Goal: Information Seeking & Learning: Learn about a topic

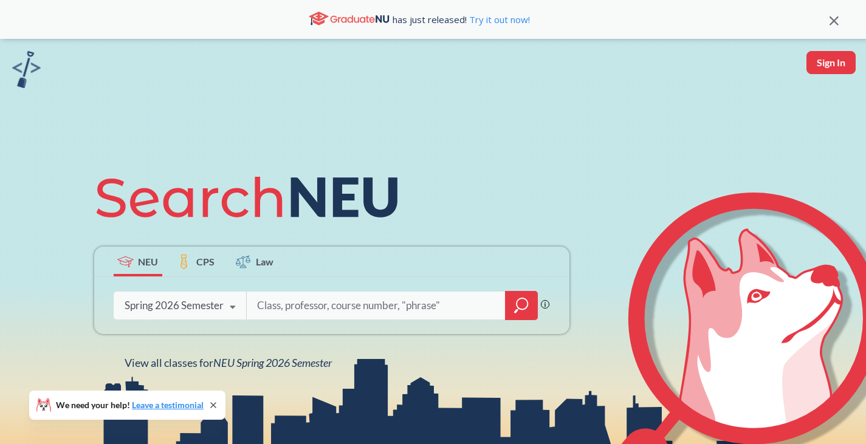
click at [187, 299] on div "Spring 2026 Semester Spring 2026 Semester Fall 2025 Semester Summer 2 2025 Seme…" at bounding box center [180, 305] width 133 height 30
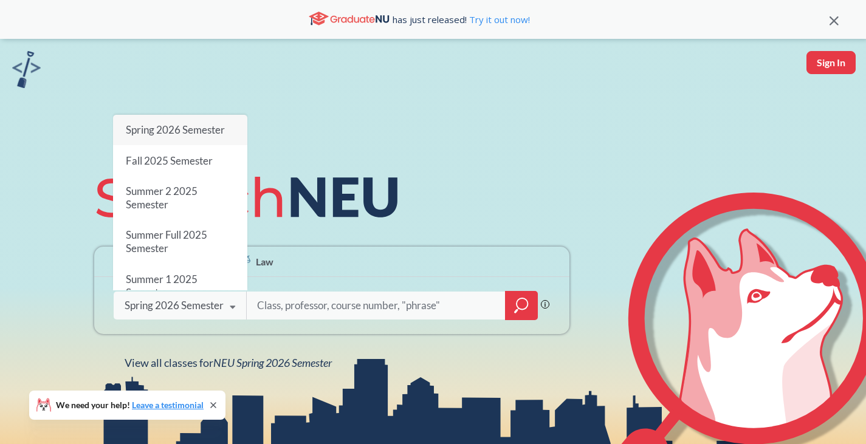
click at [349, 216] on icon at bounding box center [343, 197] width 106 height 40
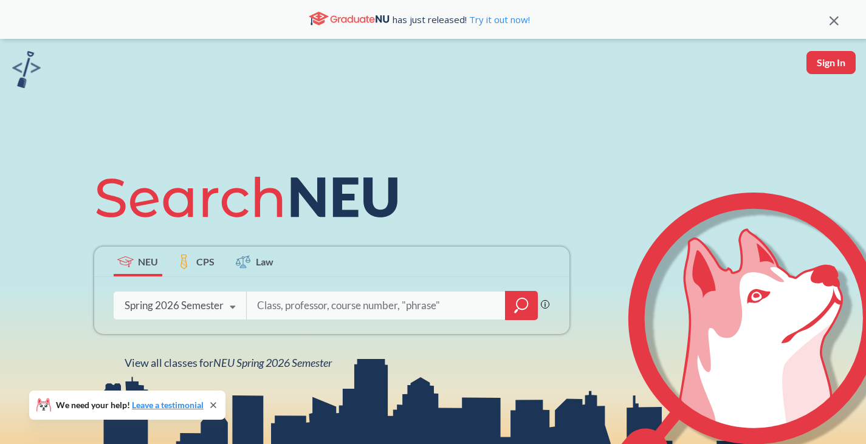
click at [515, 306] on icon "magnifying glass" at bounding box center [521, 305] width 15 height 17
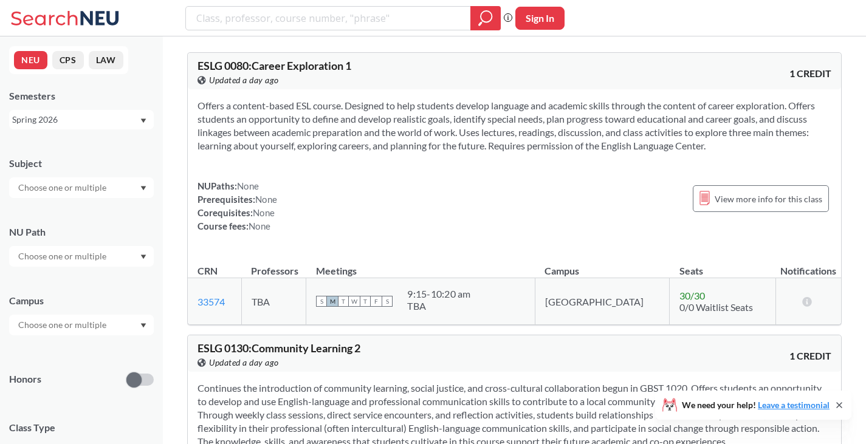
click at [122, 323] on div at bounding box center [81, 325] width 145 height 21
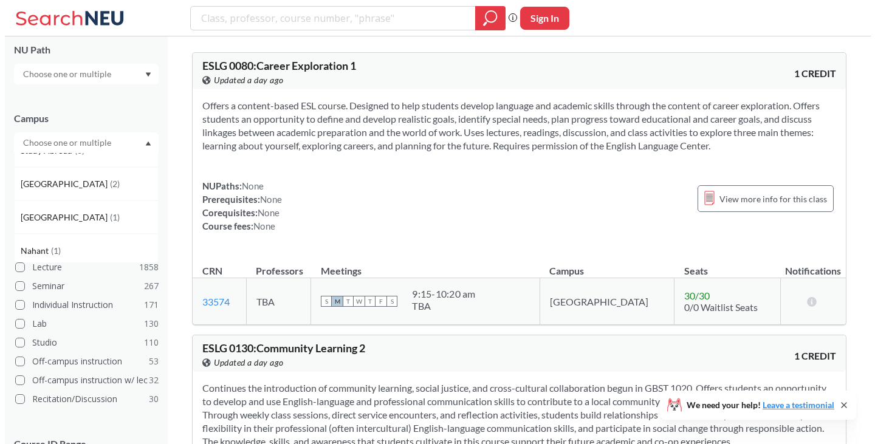
scroll to position [459, 0]
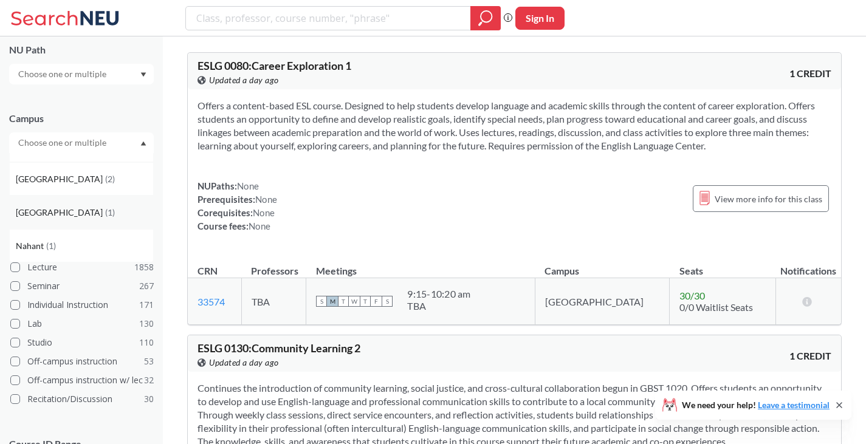
click at [93, 219] on div "[GEOGRAPHIC_DATA] ( 1 )" at bounding box center [81, 212] width 145 height 33
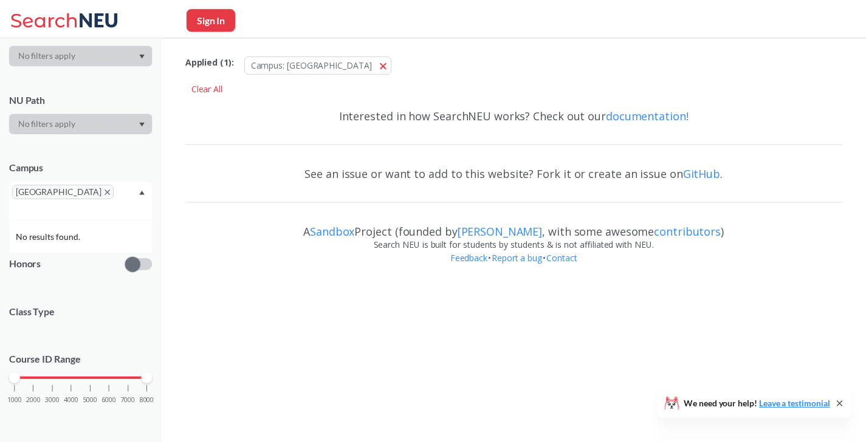
scroll to position [152, 0]
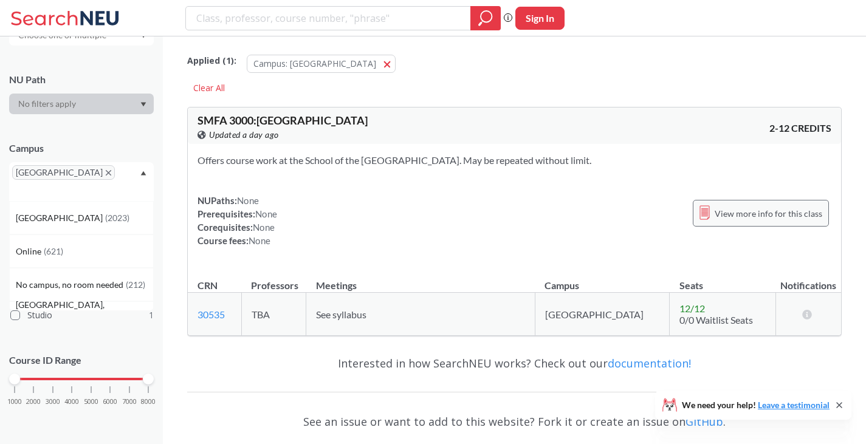
click at [777, 203] on div "View more info for this class" at bounding box center [761, 213] width 136 height 27
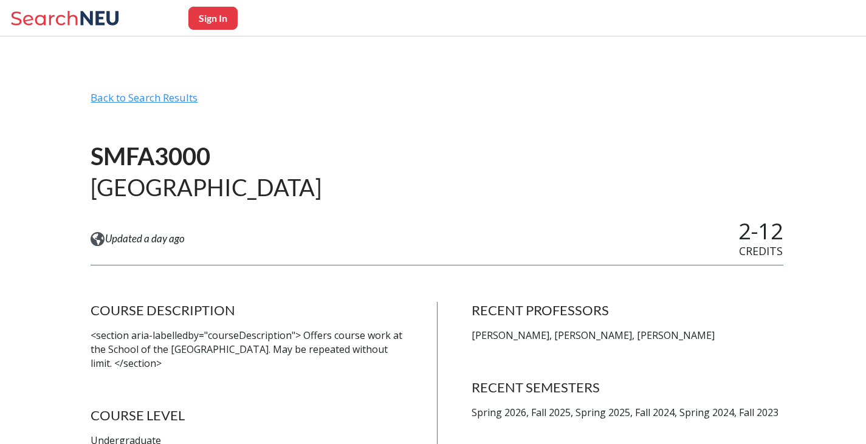
click at [134, 95] on div "Back to Search Results" at bounding box center [437, 102] width 693 height 23
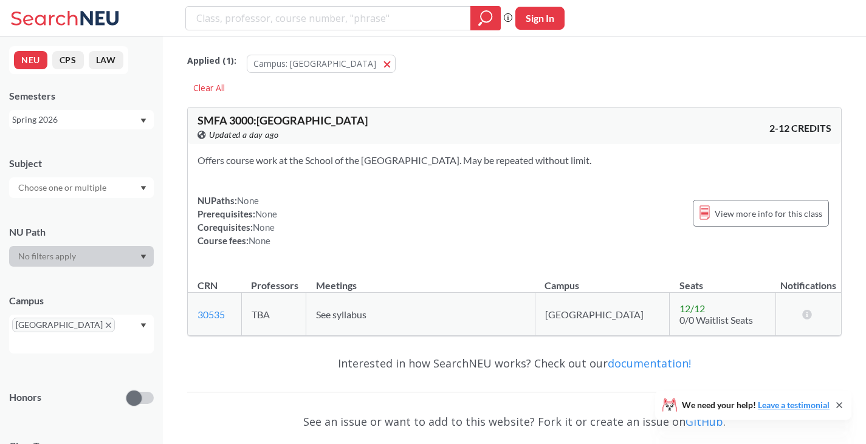
click at [94, 322] on span "[GEOGRAPHIC_DATA]" at bounding box center [63, 325] width 103 height 15
click at [94, 323] on span "[GEOGRAPHIC_DATA]" at bounding box center [63, 325] width 103 height 15
click at [106, 323] on icon "X to remove pill" at bounding box center [108, 325] width 5 height 5
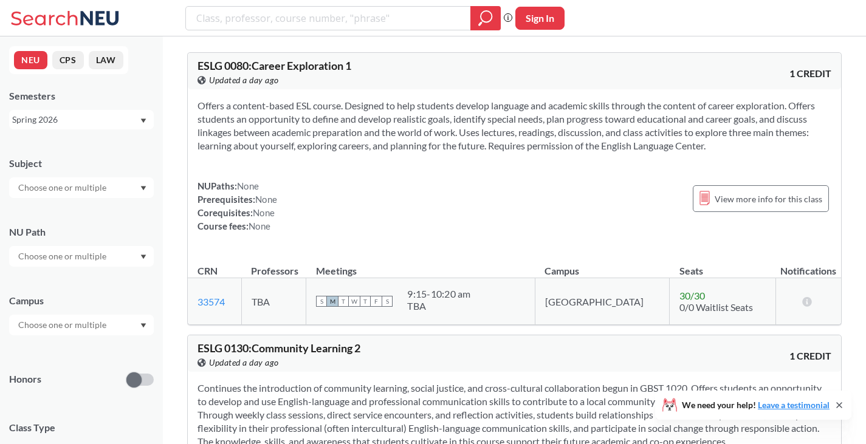
click at [120, 324] on div at bounding box center [81, 325] width 145 height 21
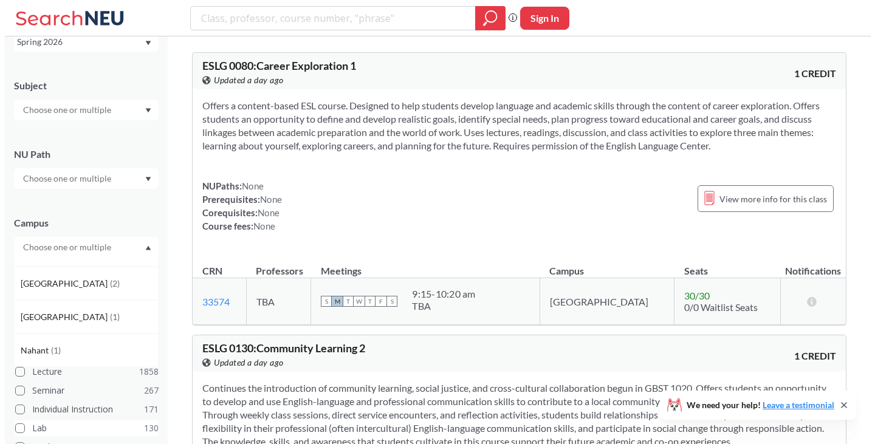
scroll to position [122, 0]
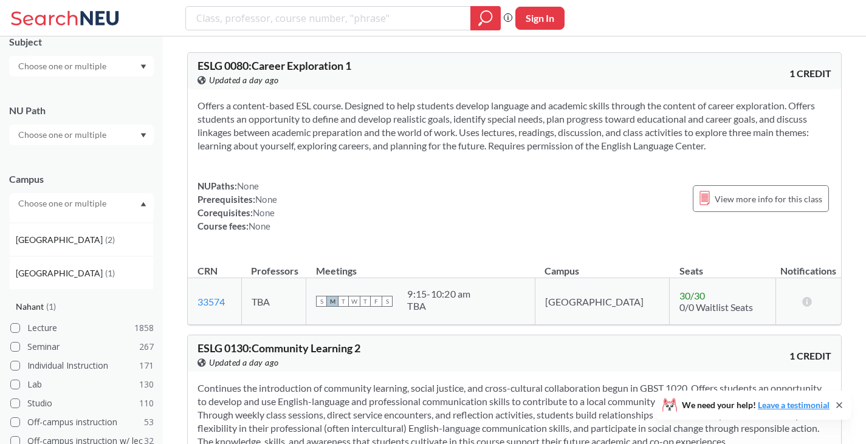
click at [74, 303] on div "Nahant ( 1 )" at bounding box center [84, 306] width 137 height 13
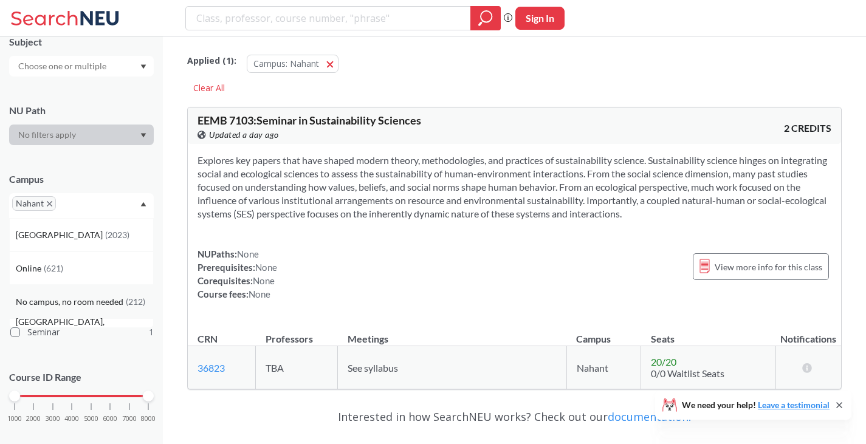
scroll to position [61, 0]
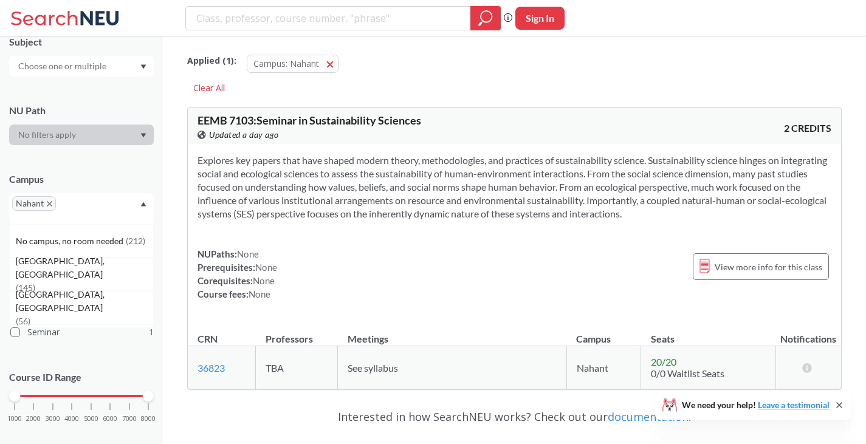
click at [49, 201] on icon "X to remove pill" at bounding box center [49, 203] width 5 height 5
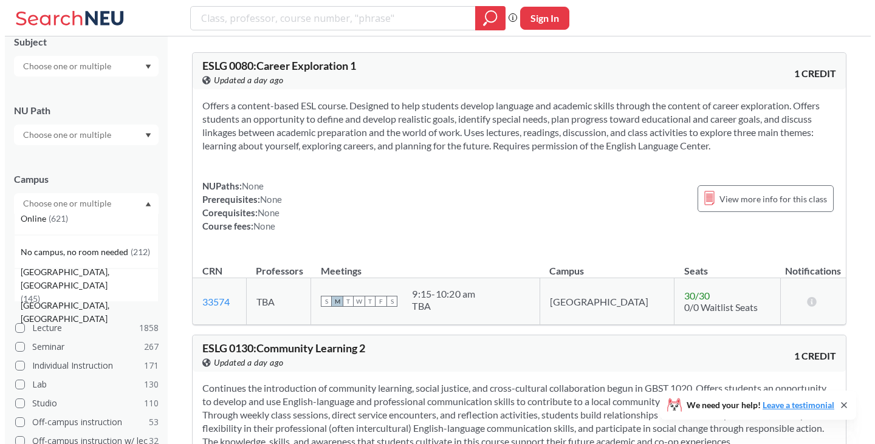
scroll to position [61, 0]
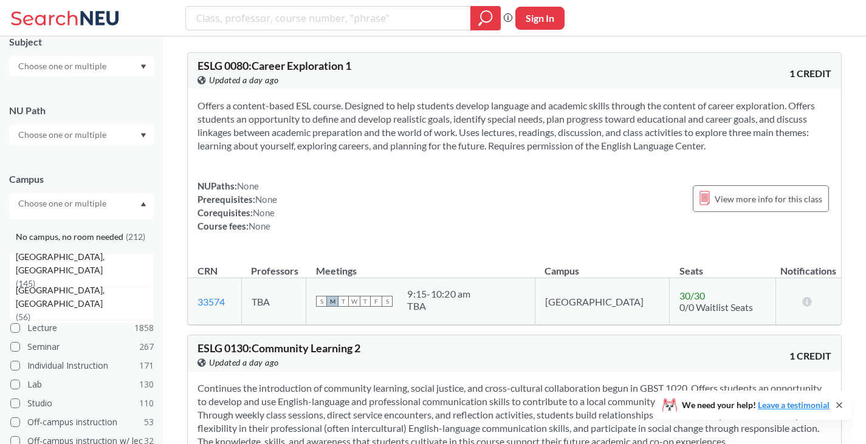
click at [106, 240] on span "No campus, no room needed" at bounding box center [71, 236] width 110 height 13
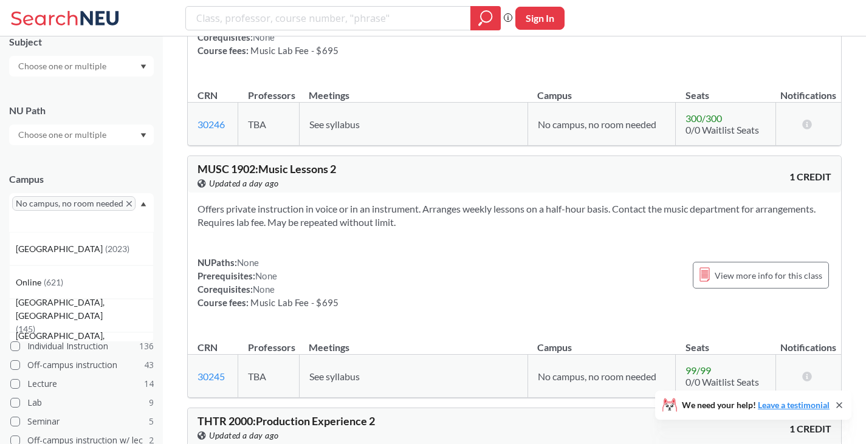
scroll to position [1823, 0]
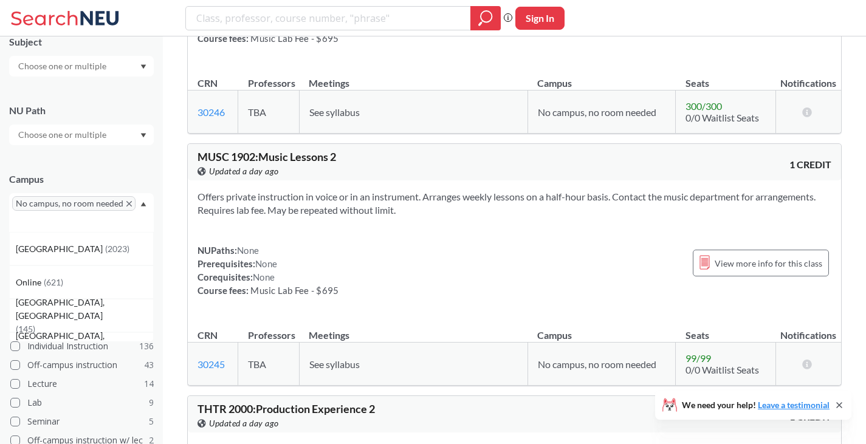
click at [128, 201] on icon "X to remove pill" at bounding box center [128, 203] width 5 height 5
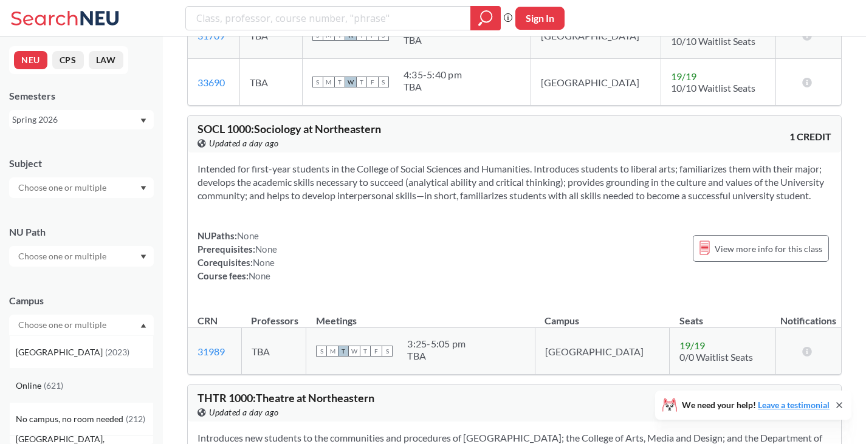
click at [74, 385] on div "Online ( 621 )" at bounding box center [84, 385] width 137 height 13
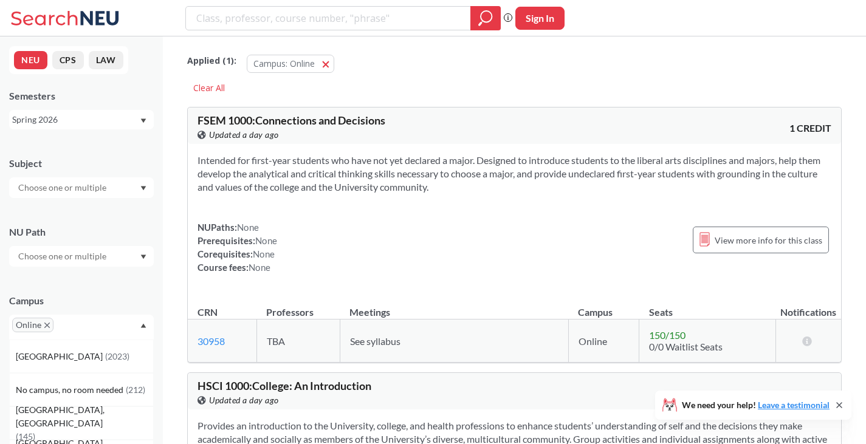
click at [434, 222] on div "NUPaths: None Prerequisites: None Corequisites: None Course fees: None View mor…" at bounding box center [514, 247] width 634 height 53
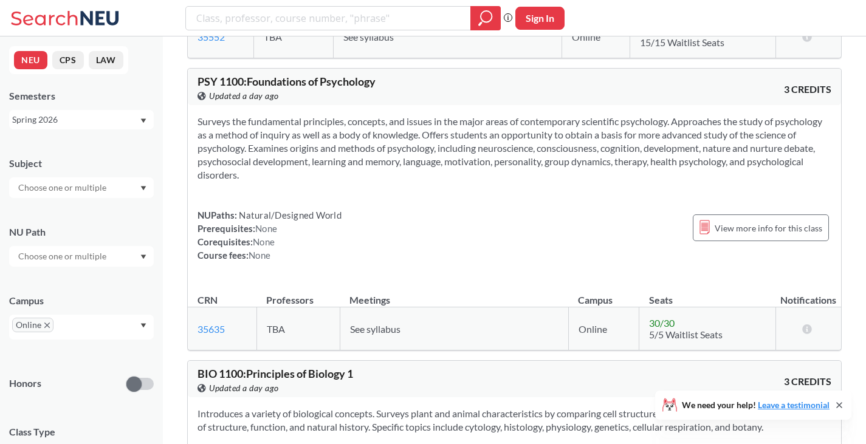
scroll to position [2585, 0]
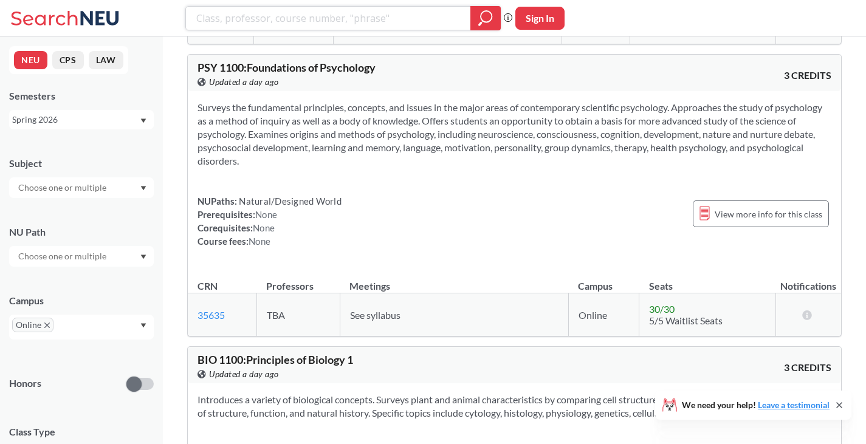
click at [313, 21] on input "search" at bounding box center [328, 18] width 267 height 21
type input "phil"
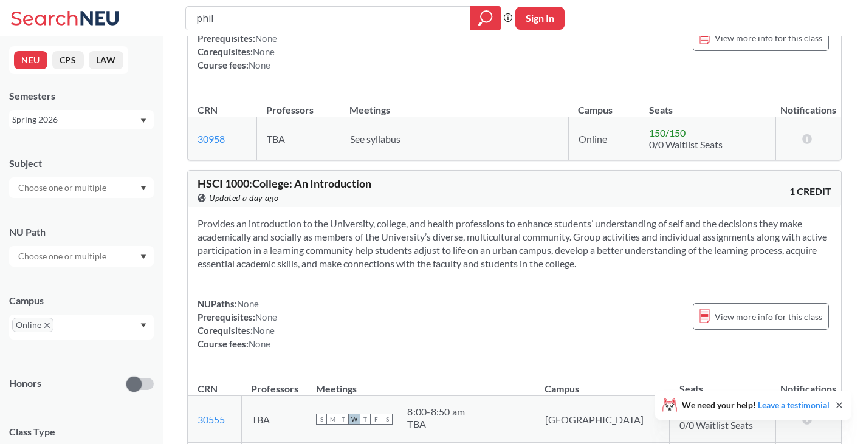
scroll to position [1397, 0]
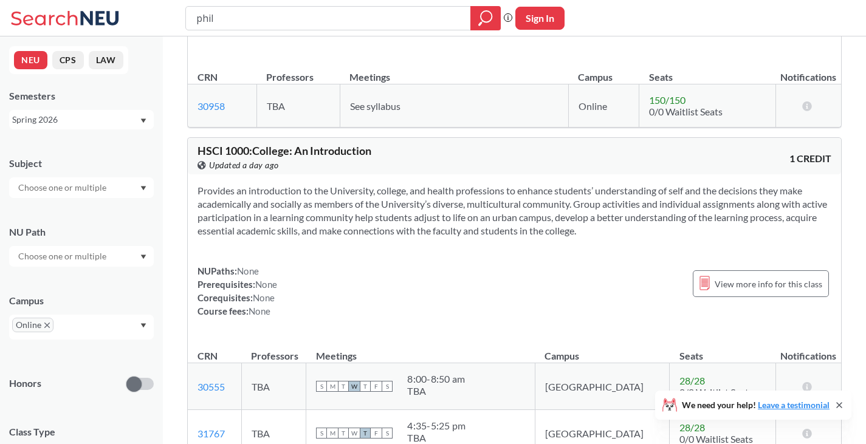
drag, startPoint x: 219, startPoint y: 17, endPoint x: 182, endPoint y: 24, distance: 37.8
click at [182, 24] on div "[PERSON_NAME] search guarantees the exact search appears in the results. Ex. If…" at bounding box center [433, 18] width 866 height 36
type input "[PERSON_NAME]"
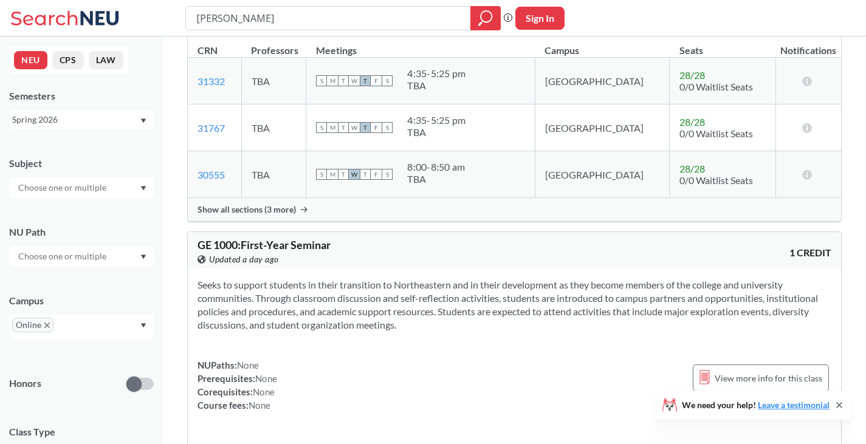
scroll to position [547, 0]
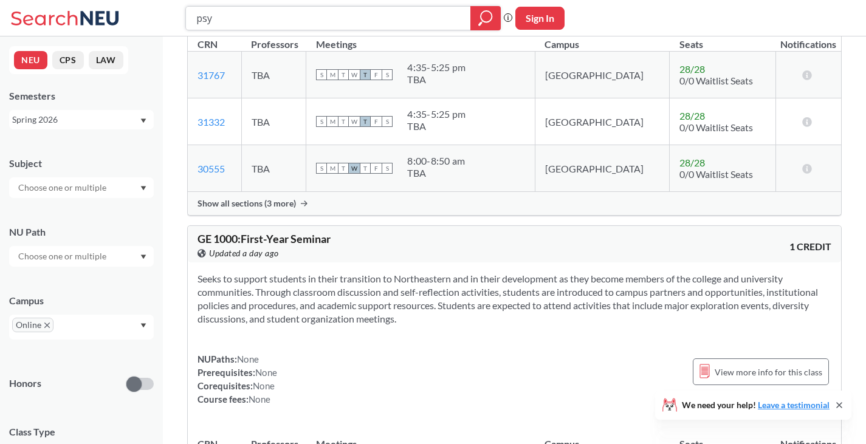
type input "psyc"
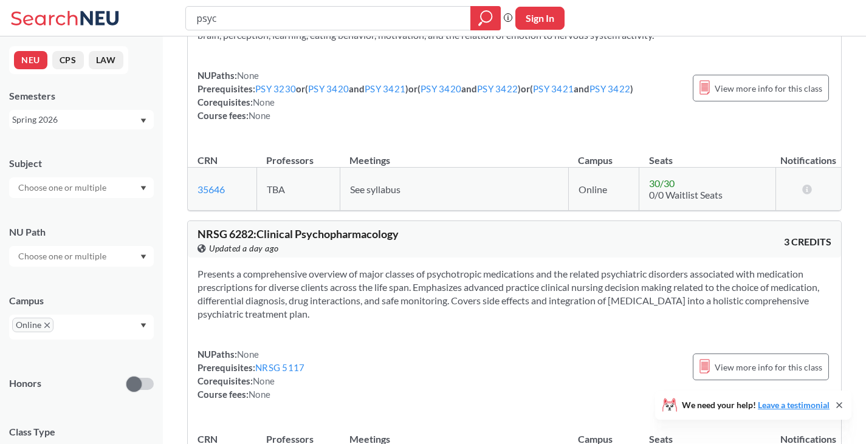
scroll to position [2491, 0]
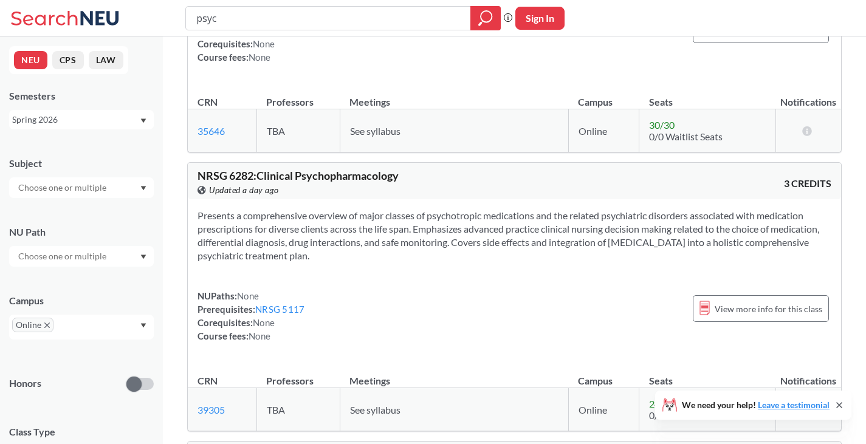
drag, startPoint x: 229, startPoint y: 16, endPoint x: 180, endPoint y: 24, distance: 49.8
click at [175, 22] on div "psyc Phrase search guarantees the exact search appears in the results. Ex. If y…" at bounding box center [433, 18] width 866 height 36
type input "p"
type input "art"
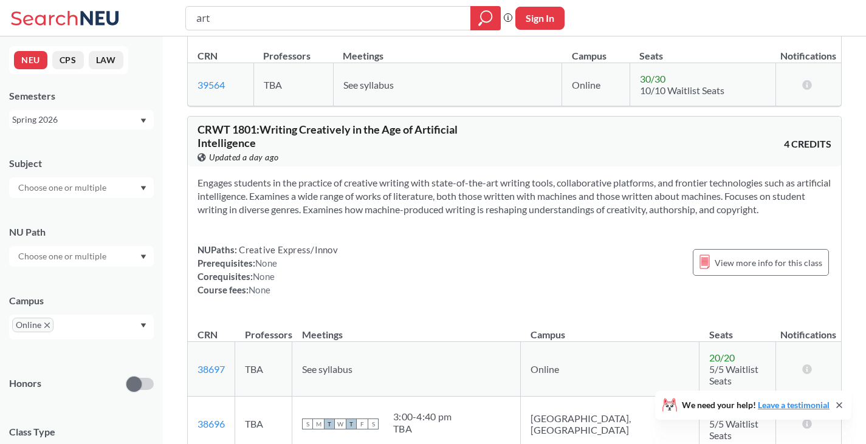
scroll to position [1397, 0]
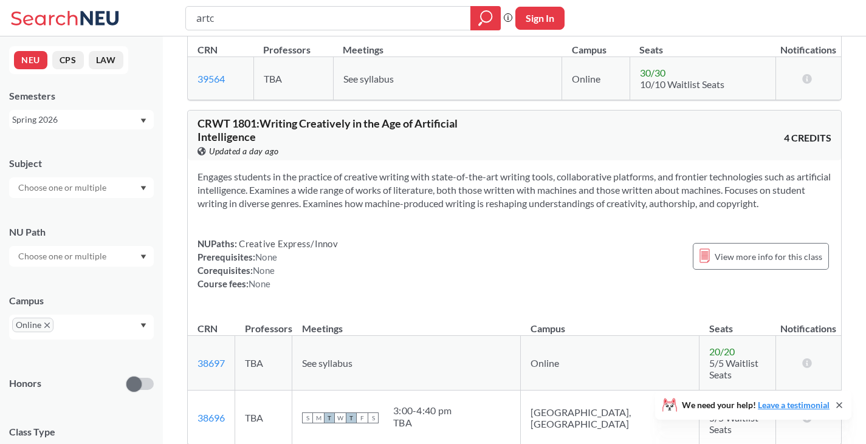
type input "artc"
click at [546, 9] on button "Sign In" at bounding box center [539, 18] width 49 height 23
select select "US"
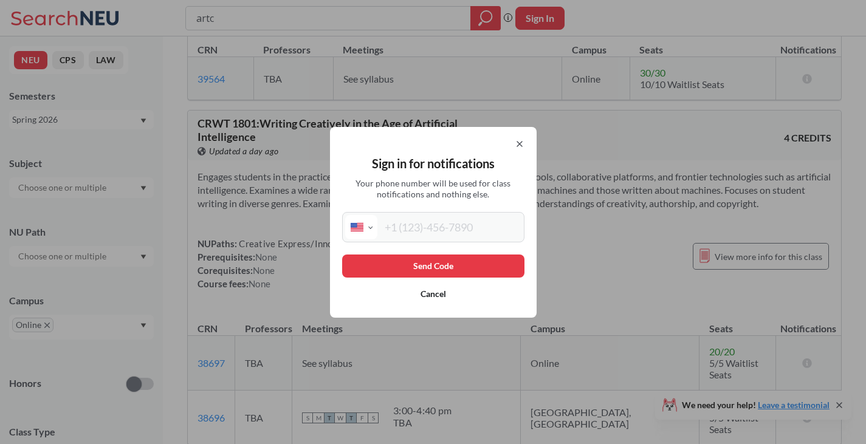
click at [523, 145] on icon at bounding box center [520, 144] width 10 height 10
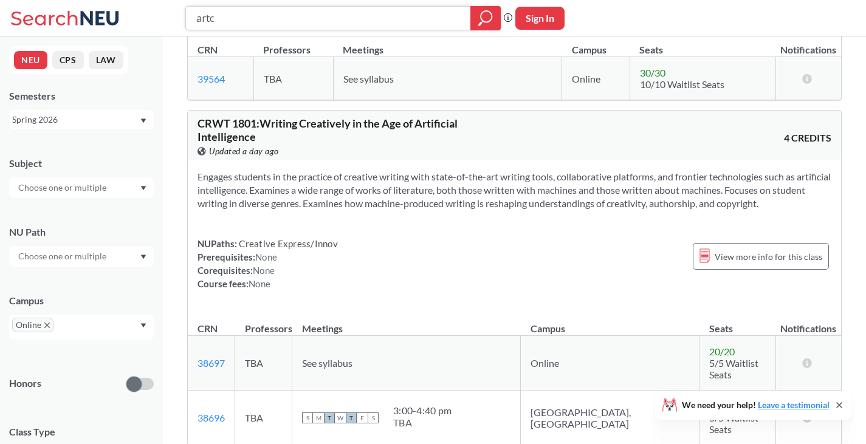
click at [482, 17] on icon "magnifying glass" at bounding box center [485, 18] width 15 height 17
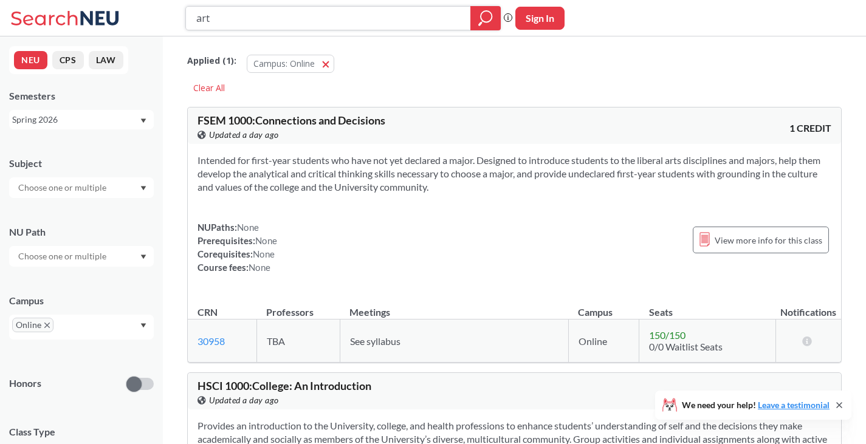
type input "arts"
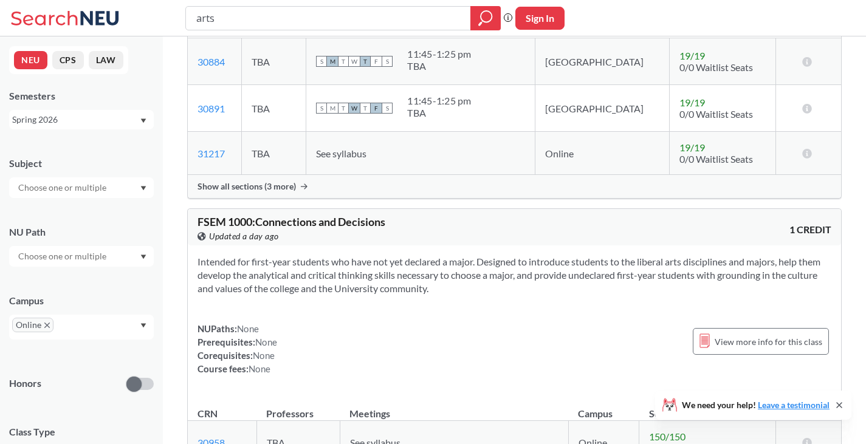
scroll to position [365, 0]
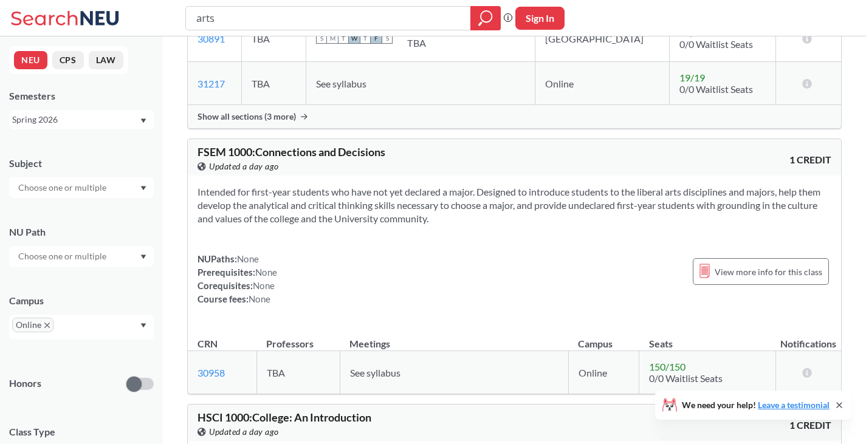
drag, startPoint x: 275, startPoint y: 22, endPoint x: 182, endPoint y: 29, distance: 92.6
click at [182, 29] on div "arts Phrase search guarantees the exact search appears in the results. Ex. If y…" at bounding box center [433, 18] width 866 height 36
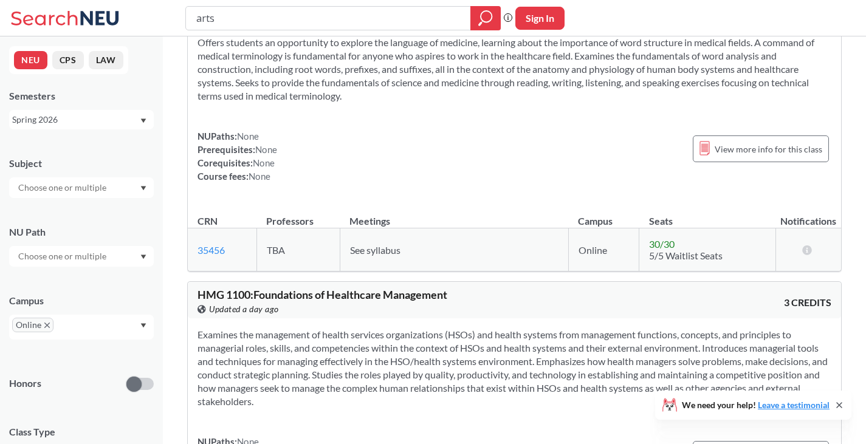
scroll to position [2491, 0]
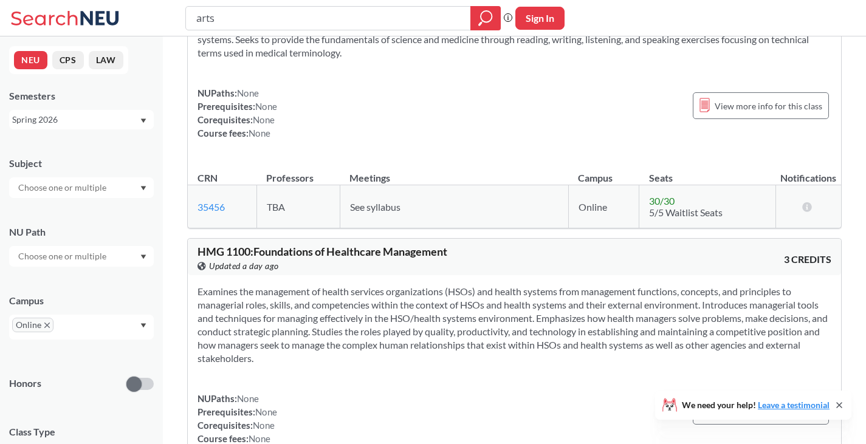
drag, startPoint x: 219, startPoint y: 1, endPoint x: 214, endPoint y: 9, distance: 9.6
click at [218, 2] on div "arts Phrase search guarantees the exact search appears in the results. Ex. If y…" at bounding box center [433, 18] width 866 height 36
drag, startPoint x: 214, startPoint y: 16, endPoint x: 160, endPoint y: 35, distance: 57.8
click at [160, 35] on div "arts Phrase search guarantees the exact search appears in the results. Ex. If y…" at bounding box center [433, 18] width 866 height 36
type input "phil"
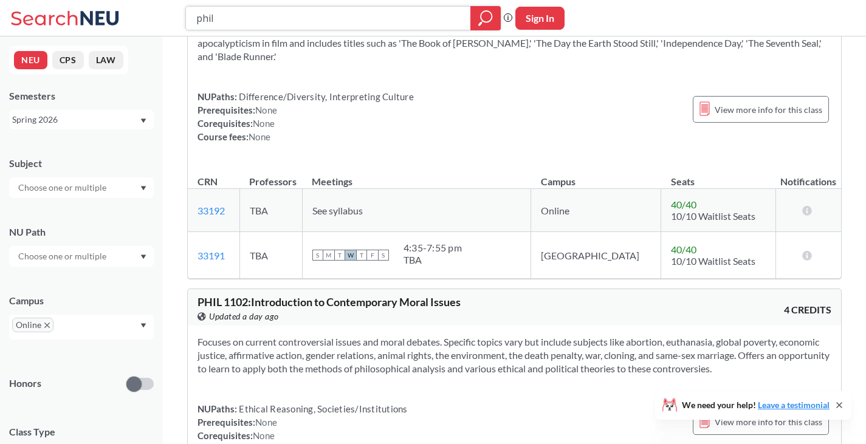
scroll to position [304, 0]
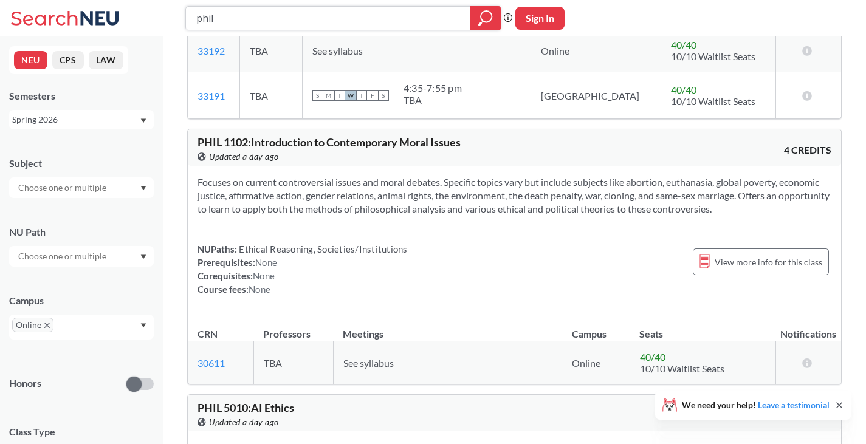
drag, startPoint x: 232, startPoint y: 16, endPoint x: 174, endPoint y: 17, distance: 57.7
click at [174, 17] on div "[PERSON_NAME] search guarantees the exact search appears in the results. Ex. If…" at bounding box center [433, 18] width 866 height 36
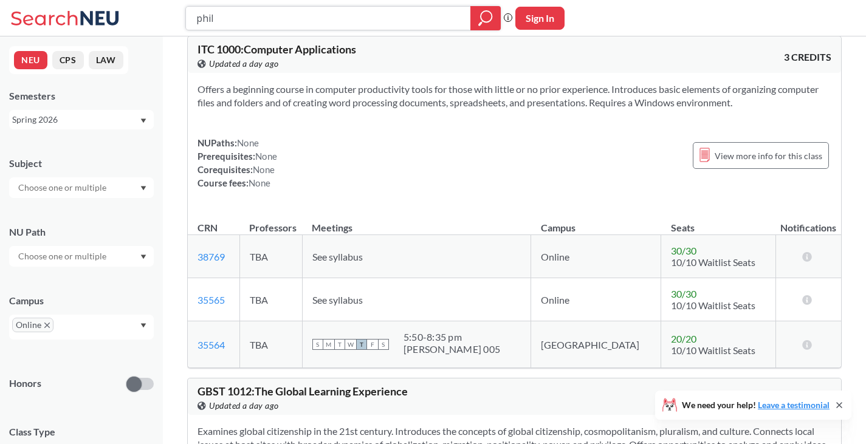
scroll to position [2187, 0]
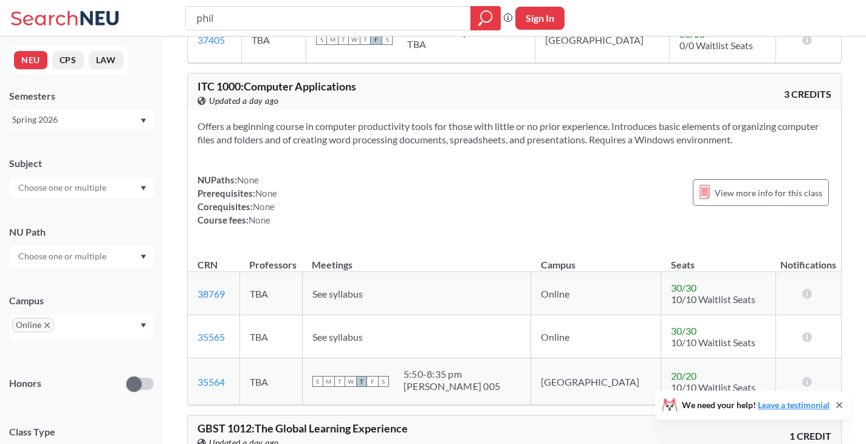
click at [111, 190] on input "text" at bounding box center [63, 187] width 102 height 15
click at [125, 160] on div "Subject" at bounding box center [81, 163] width 145 height 13
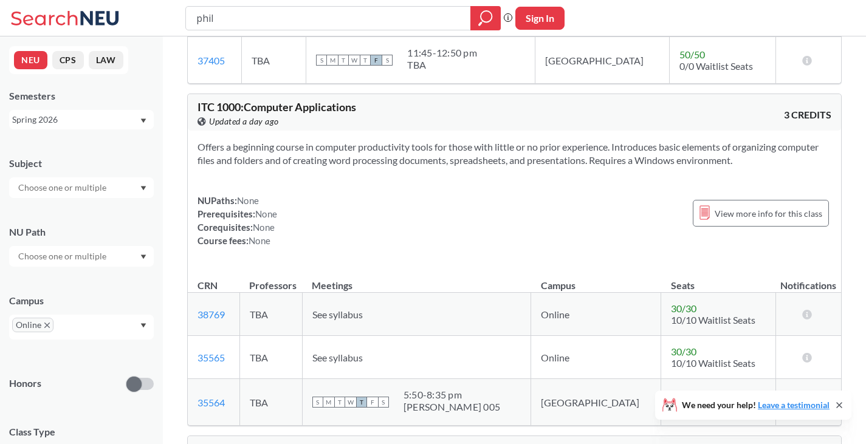
scroll to position [2066, 0]
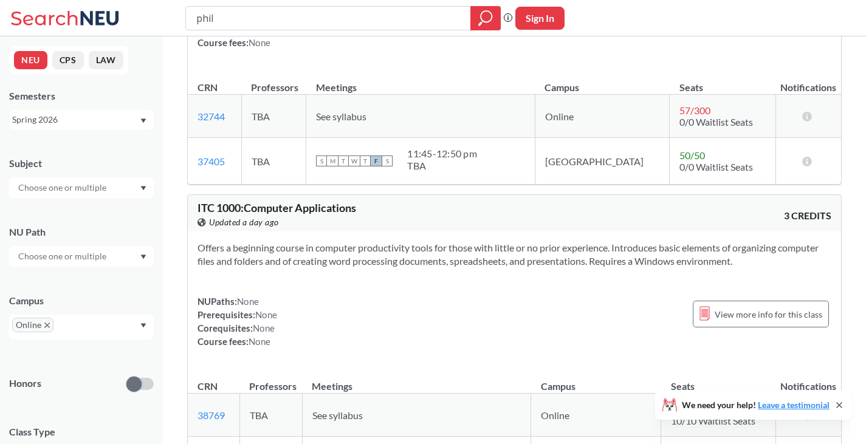
click at [32, 59] on button "NEU" at bounding box center [30, 60] width 33 height 18
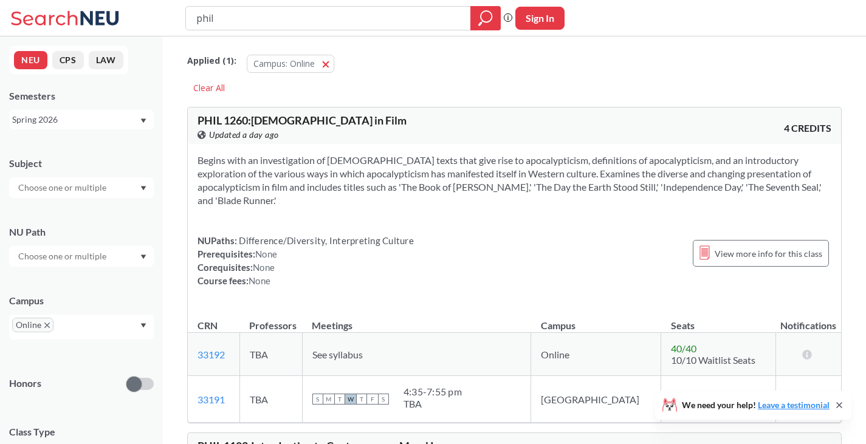
click at [58, 67] on button "CPS" at bounding box center [68, 60] width 32 height 18
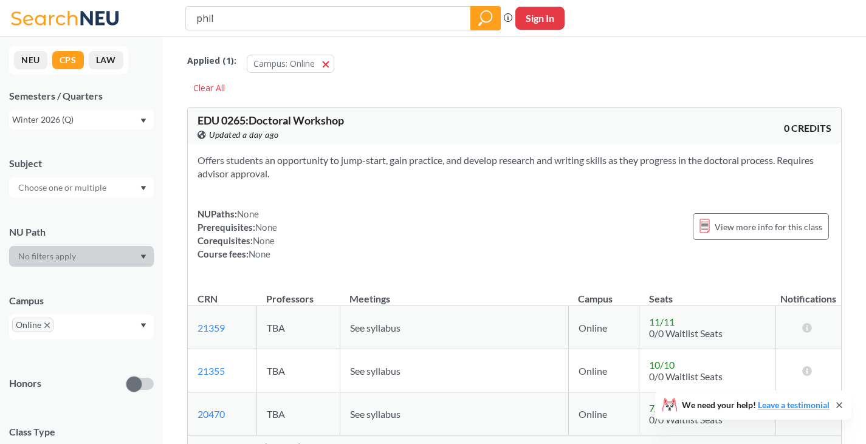
click at [26, 64] on button "NEU" at bounding box center [30, 60] width 33 height 18
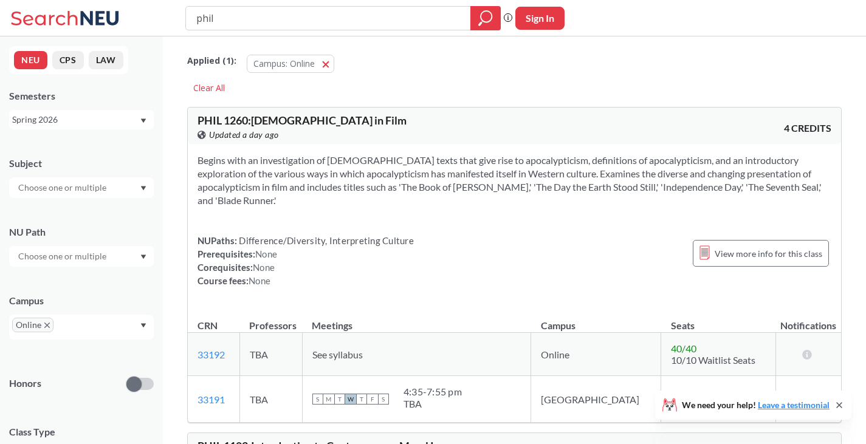
click at [48, 64] on div "NEU CPS LAW" at bounding box center [68, 60] width 119 height 28
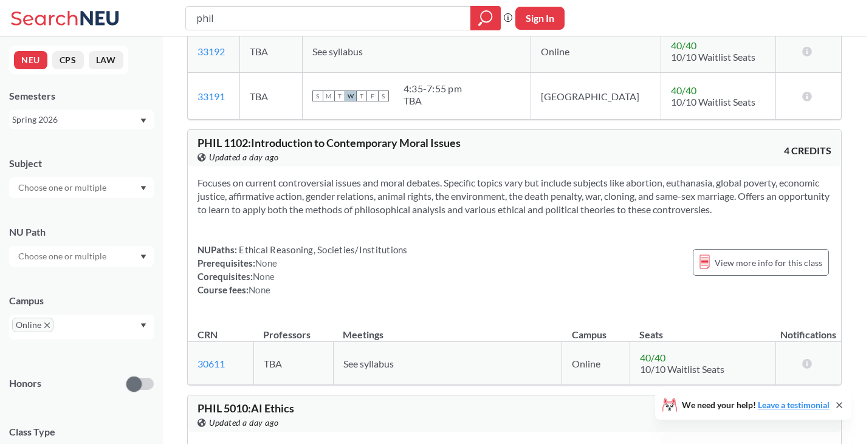
scroll to position [304, 0]
